Goal: Task Accomplishment & Management: Complete application form

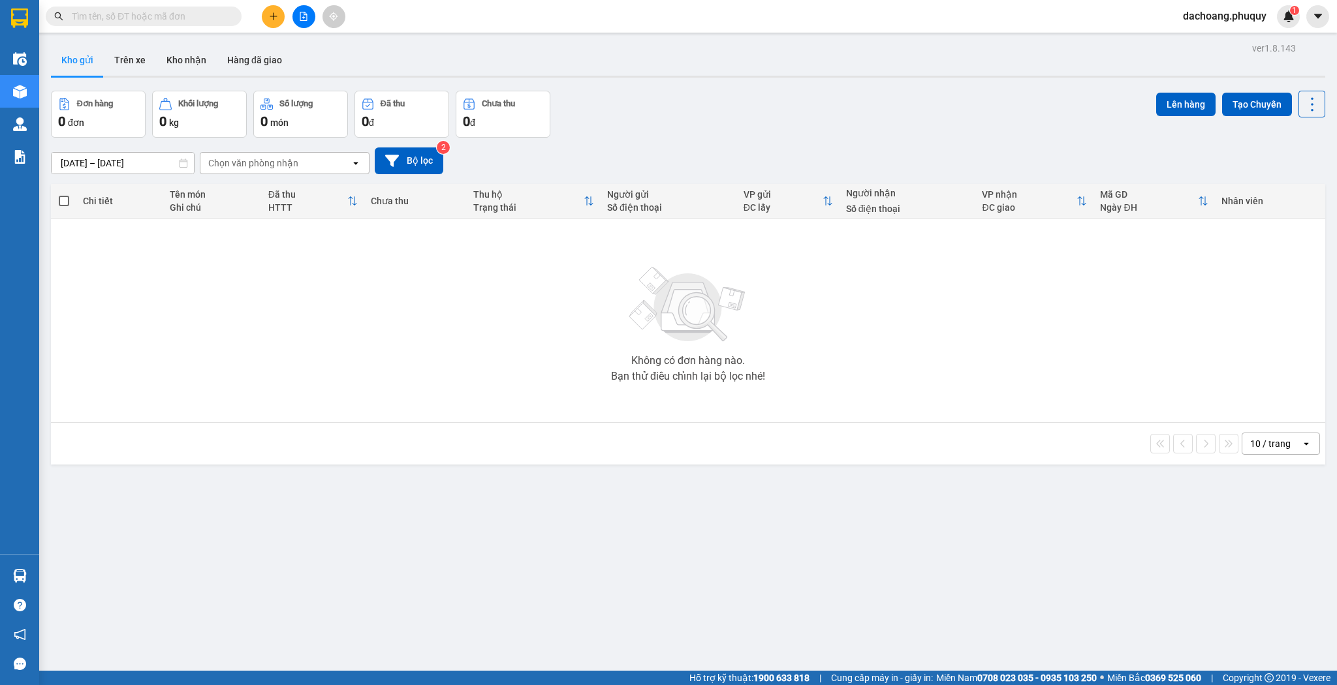
scroll to position [52, 0]
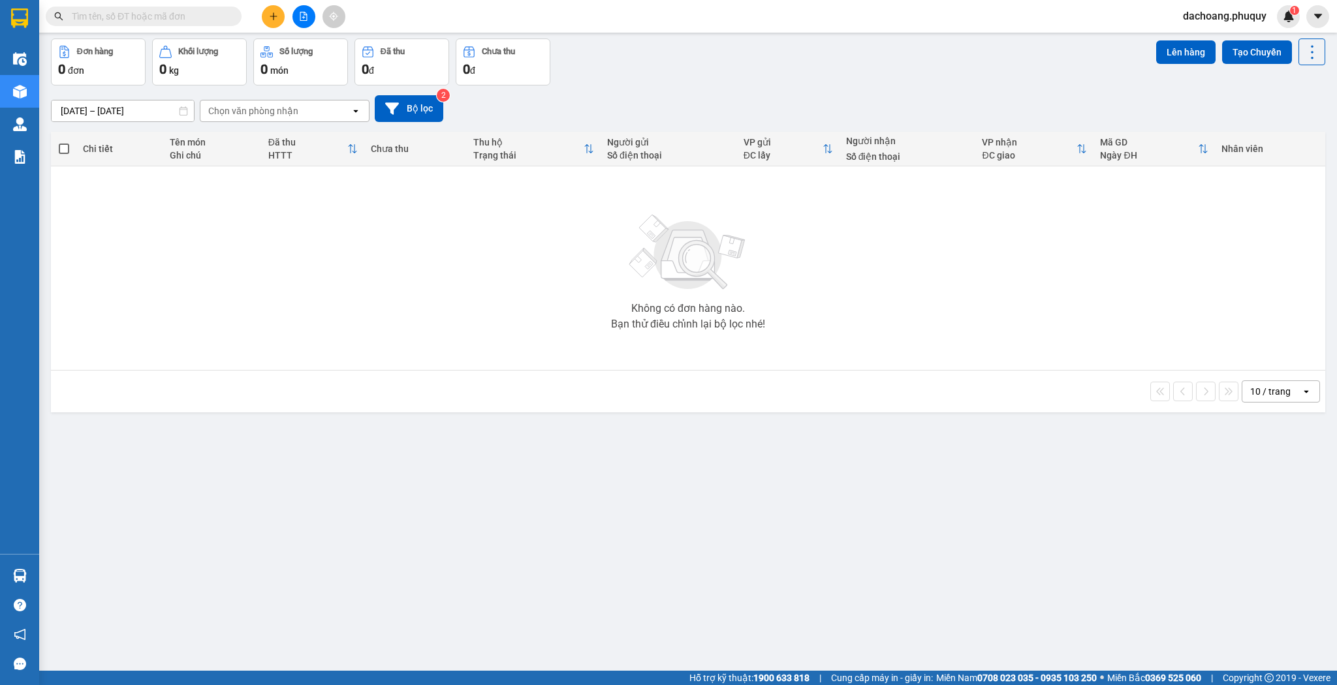
click at [267, 20] on button at bounding box center [273, 16] width 23 height 23
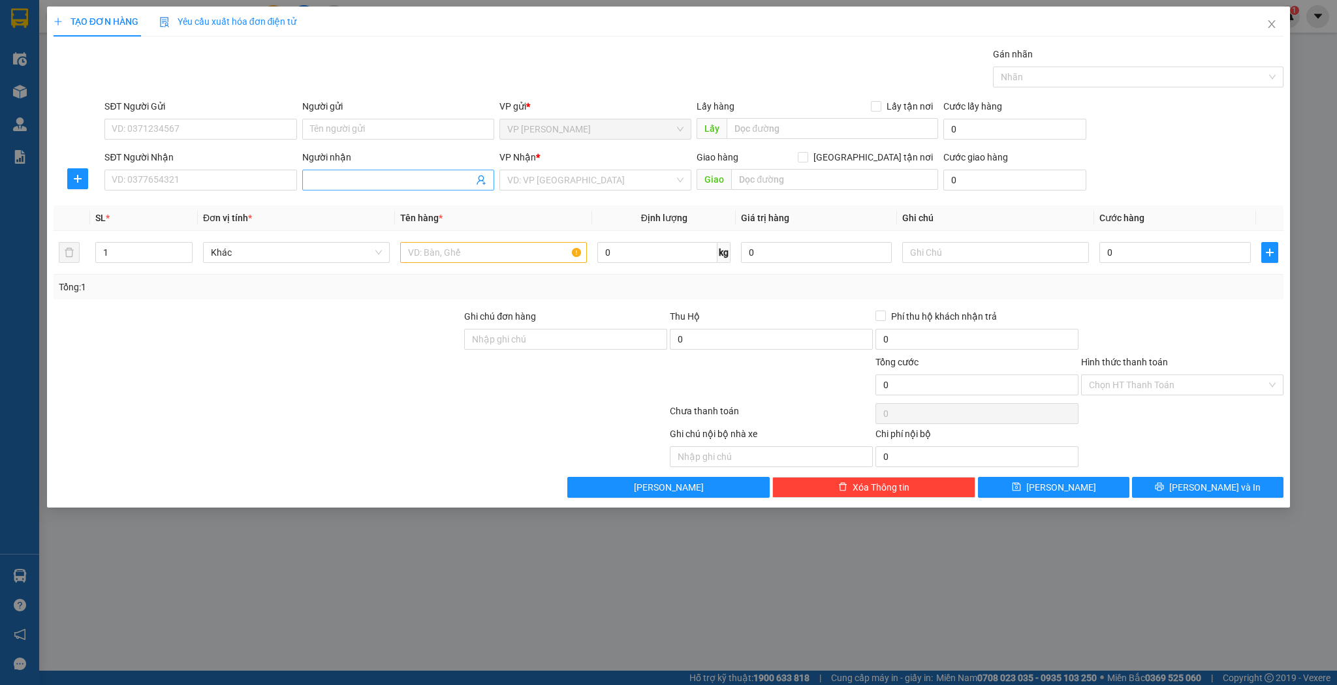
click at [341, 185] on input "Người nhận" at bounding box center [391, 180] width 163 height 14
type input "t"
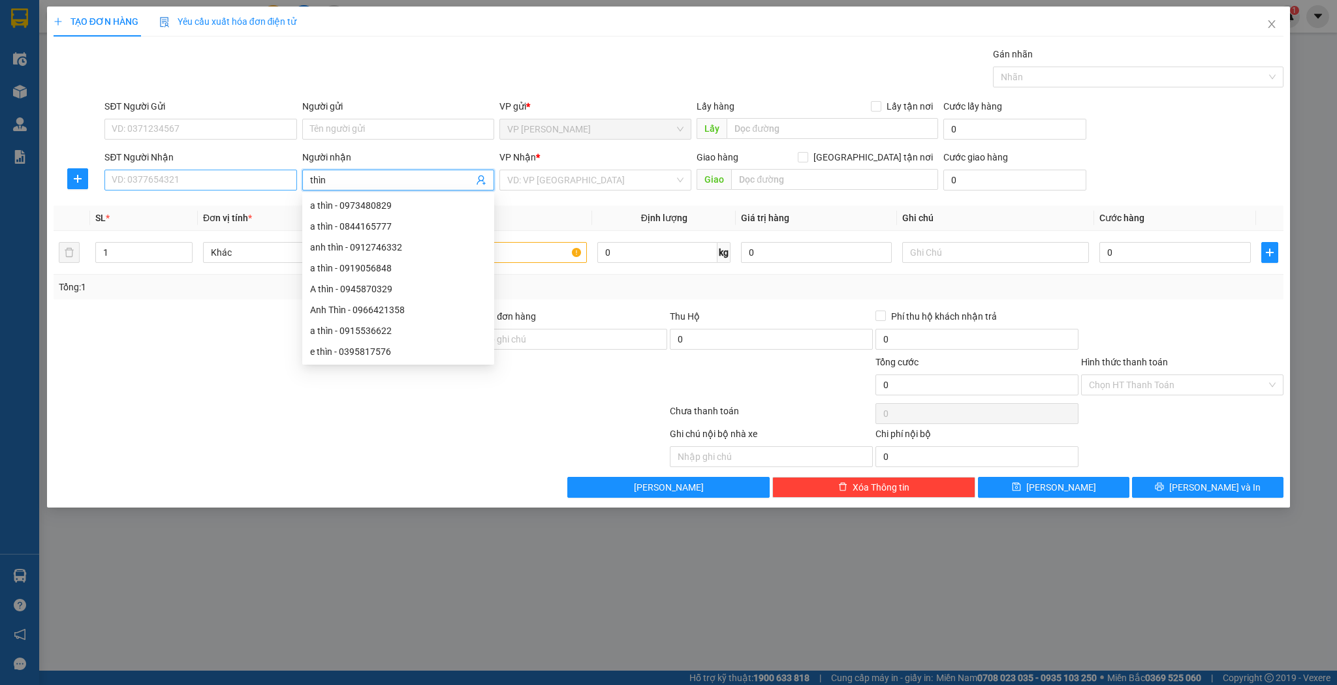
type input "thìn"
click at [250, 183] on input "SĐT Người Nhận" at bounding box center [200, 180] width 192 height 21
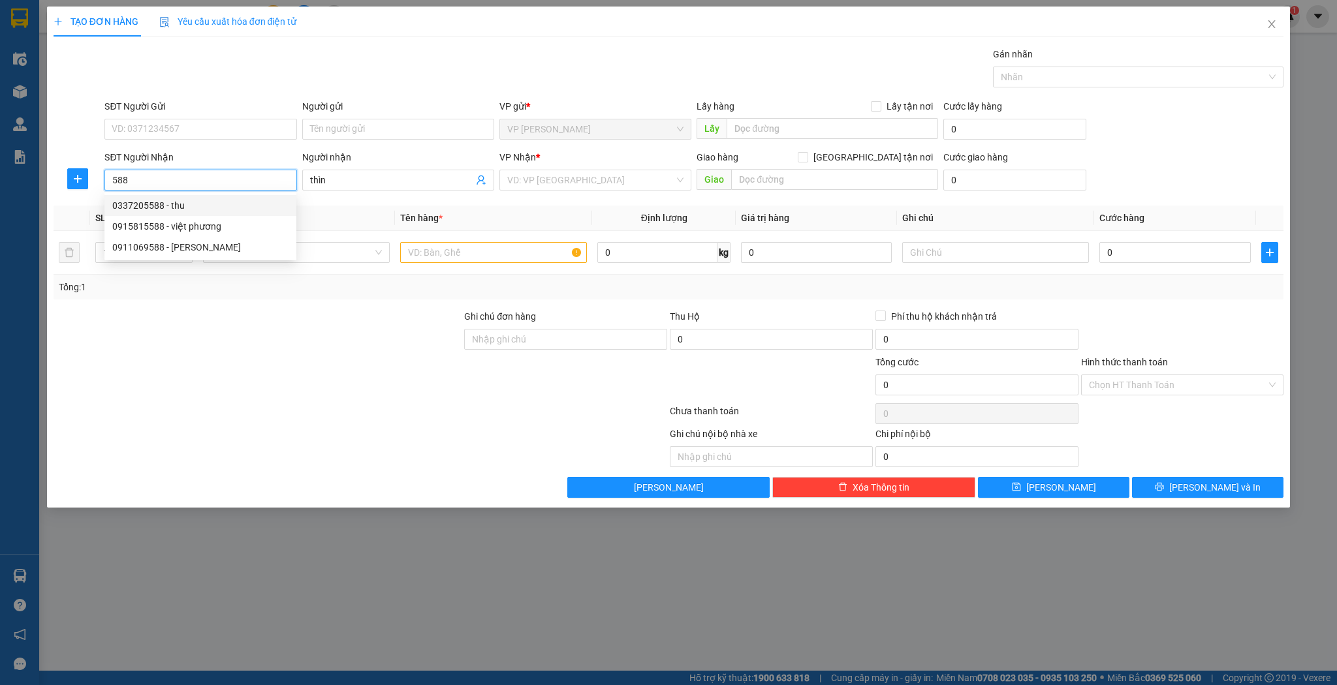
click at [108, 179] on input "588" at bounding box center [200, 180] width 192 height 21
click at [208, 181] on input "0854835588" at bounding box center [200, 180] width 192 height 21
type input "0854835588"
click at [328, 176] on input "thìn" at bounding box center [391, 180] width 163 height 14
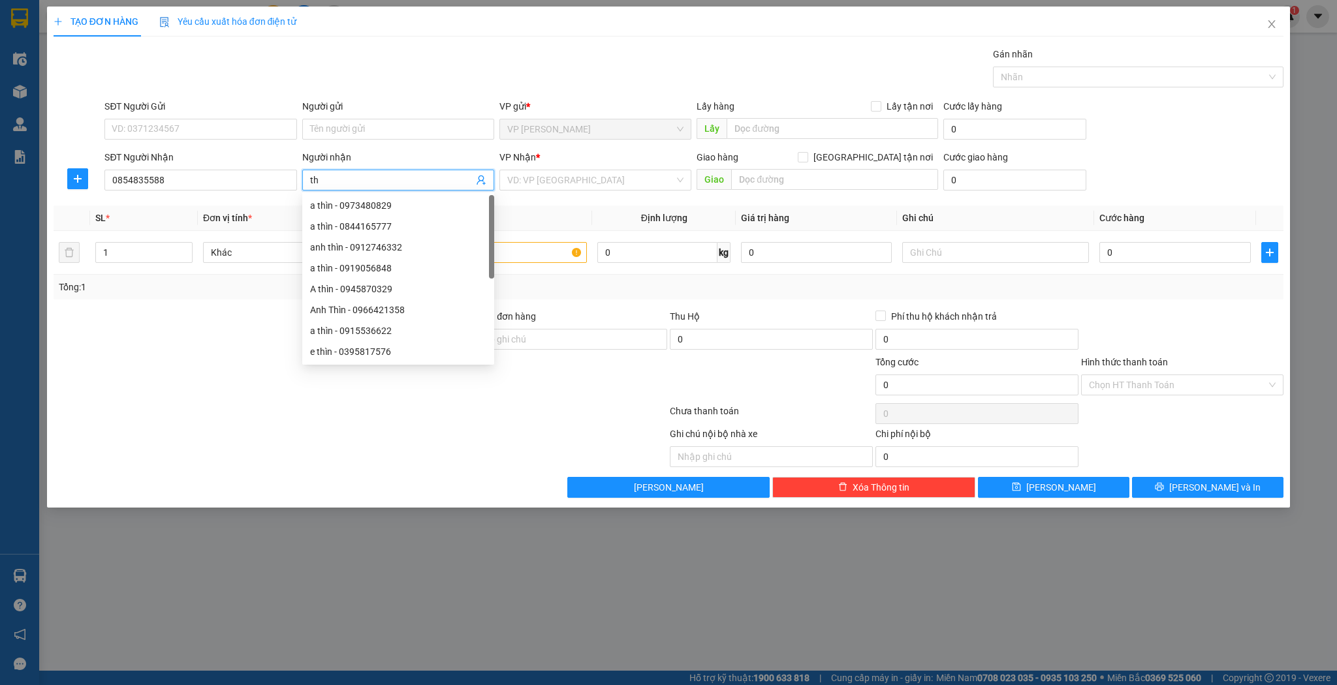
type input "t"
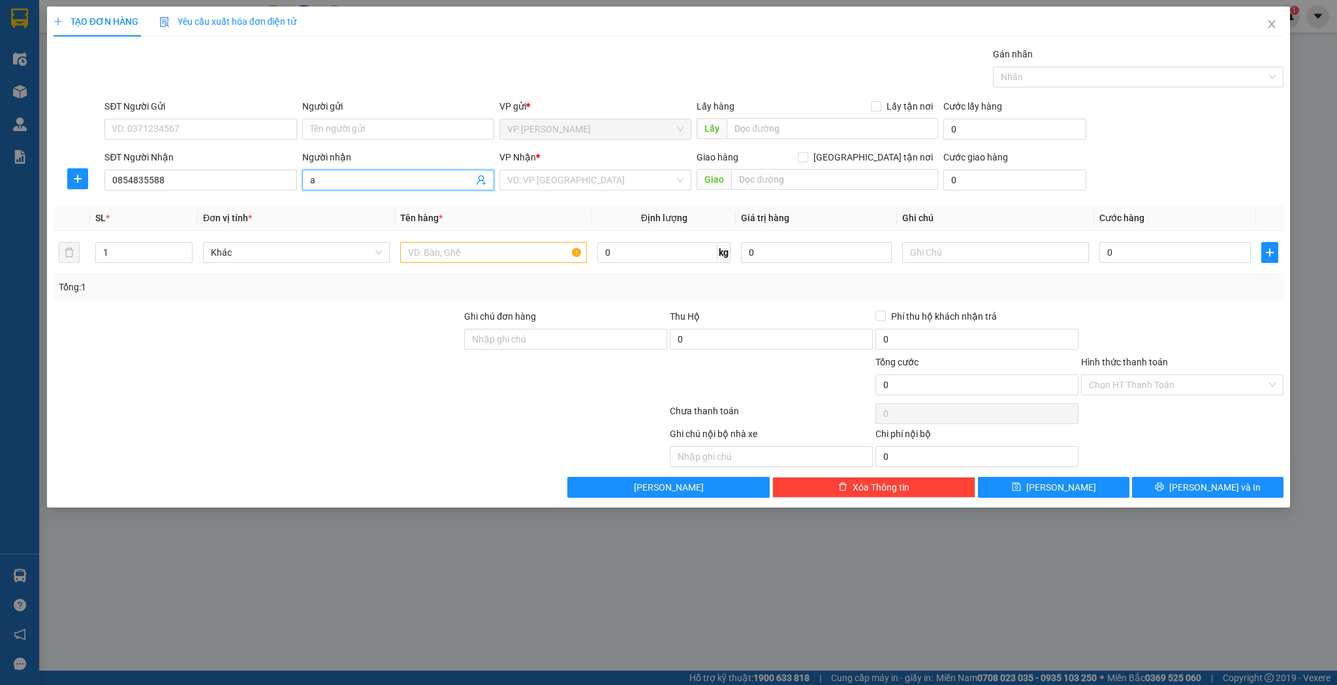
type input "a"
type input "hải tuấn"
click at [674, 179] on input "search" at bounding box center [590, 180] width 167 height 20
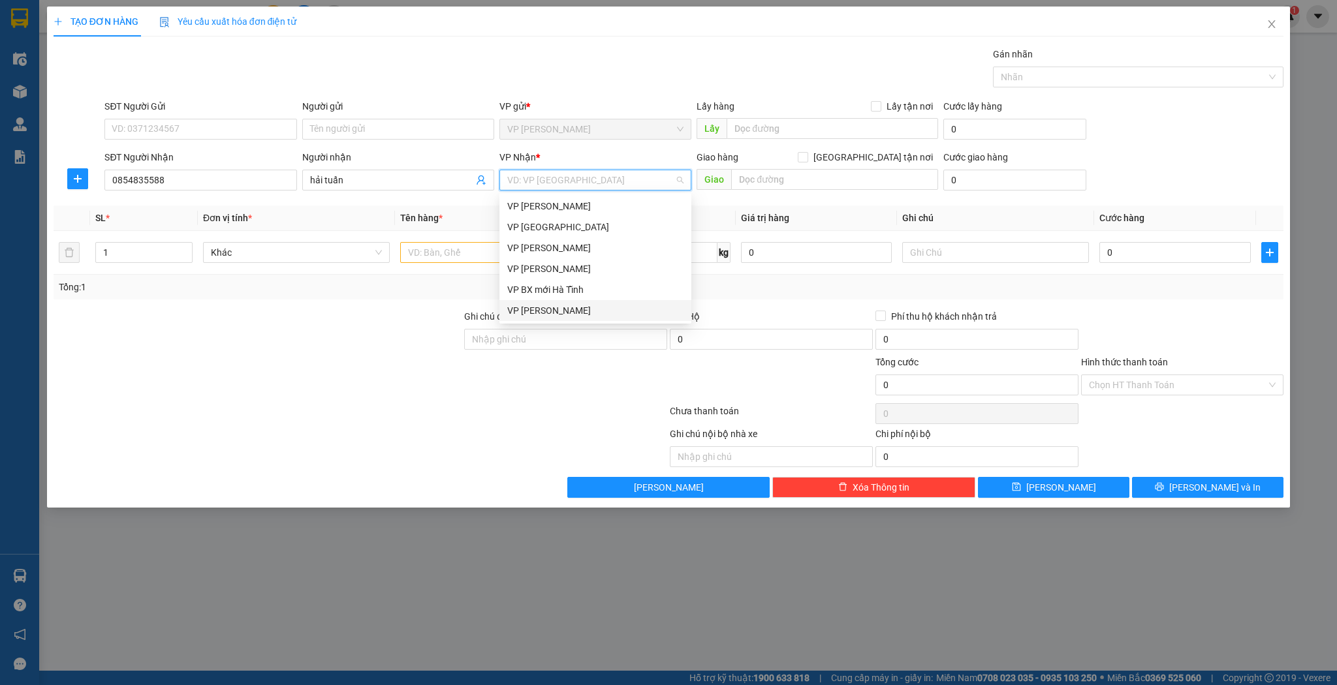
click at [564, 305] on div "VP [PERSON_NAME]" at bounding box center [595, 311] width 176 height 14
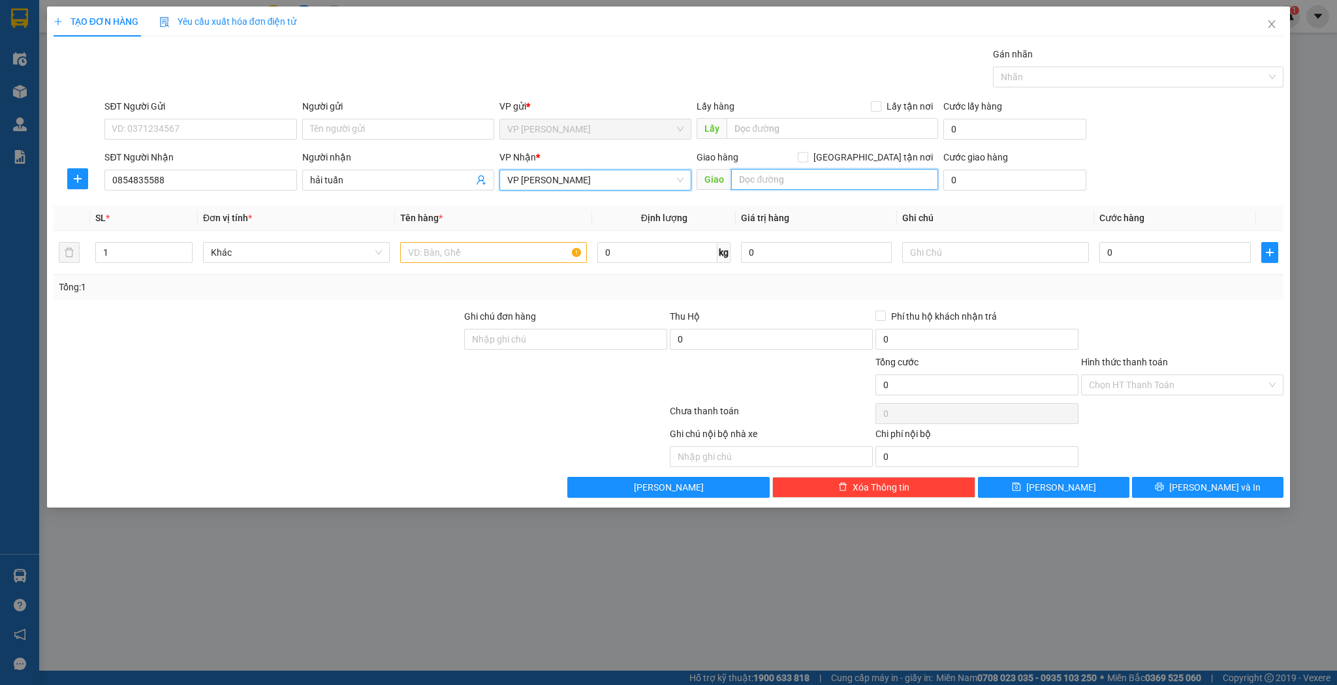
click at [787, 180] on input "text" at bounding box center [834, 179] width 207 height 21
type input "hồng lĩnh"
click at [133, 251] on input "1" at bounding box center [144, 253] width 96 height 20
type input "10"
click at [448, 252] on input "text" at bounding box center [493, 252] width 187 height 21
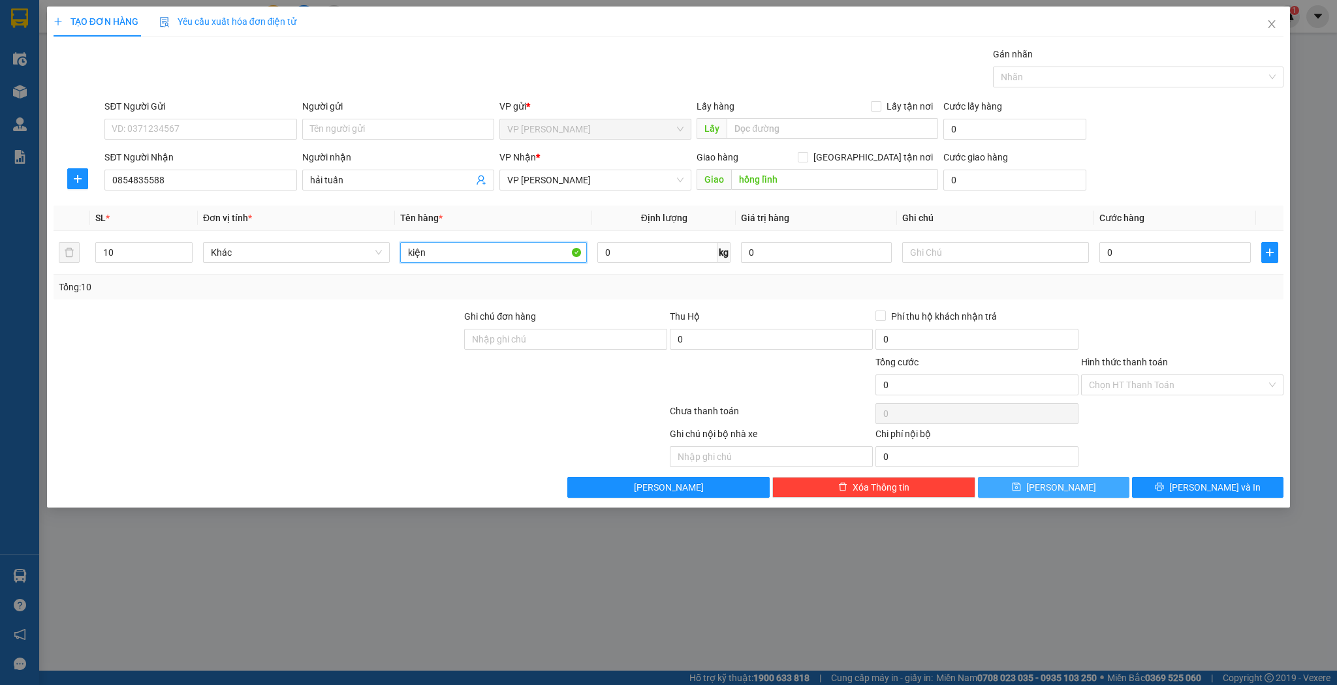
type input "kiện"
click at [1034, 480] on button "[PERSON_NAME]" at bounding box center [1053, 487] width 151 height 21
type input "1"
click at [1270, 23] on icon "close" at bounding box center [1271, 24] width 10 height 10
